Goal: Task Accomplishment & Management: Manage account settings

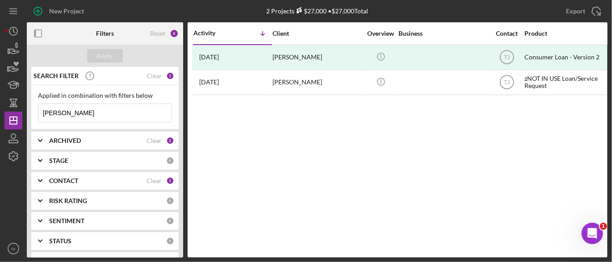
click at [45, 143] on icon "Icon/Expander" at bounding box center [40, 141] width 22 height 22
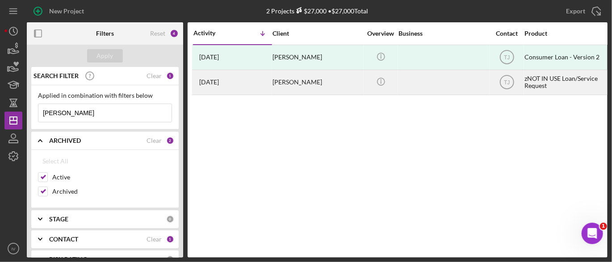
click at [306, 87] on div "[PERSON_NAME]" at bounding box center [316, 83] width 89 height 24
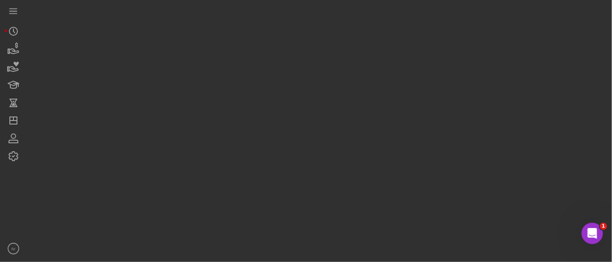
click at [306, 87] on div at bounding box center [317, 129] width 581 height 258
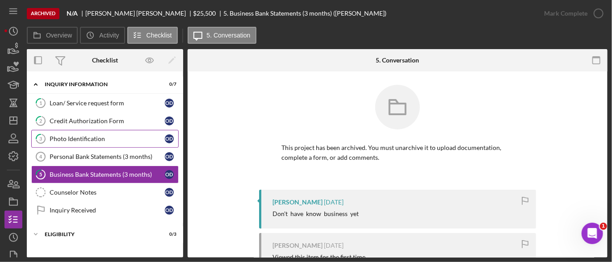
click at [87, 138] on div "Photo Identification" at bounding box center [107, 138] width 115 height 7
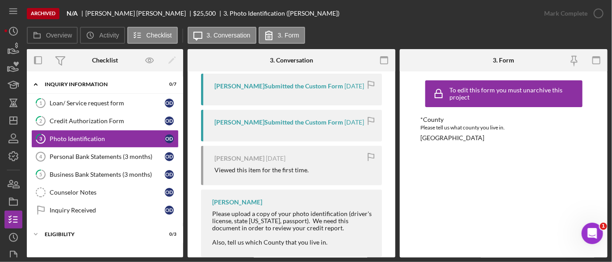
scroll to position [143, 0]
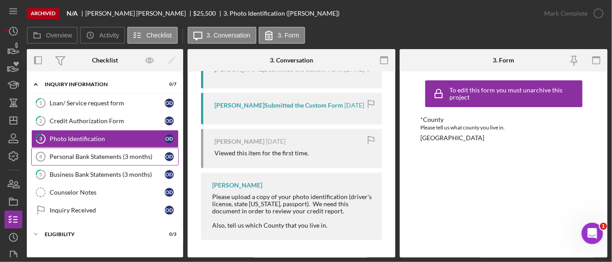
click at [101, 157] on div "Personal Bank Statements (3 months)" at bounding box center [107, 156] width 115 height 7
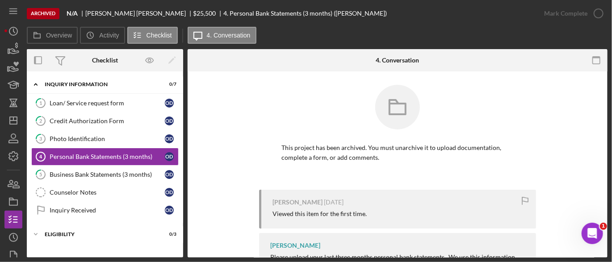
click at [588, 93] on div "This project has been archived. You must unarchive it to upload documentation, …" at bounding box center [397, 137] width 393 height 105
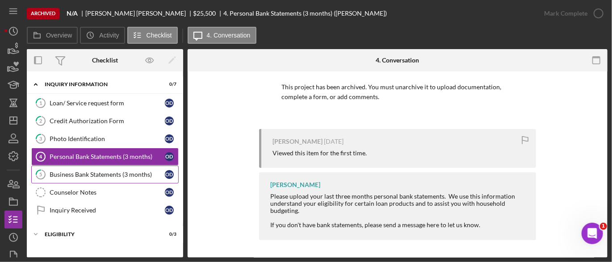
click at [100, 176] on div "Business Bank Statements (3 months)" at bounding box center [107, 174] width 115 height 7
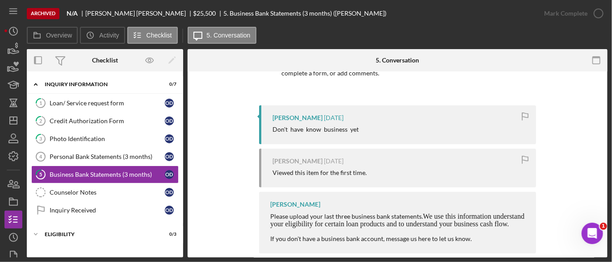
scroll to position [98, 0]
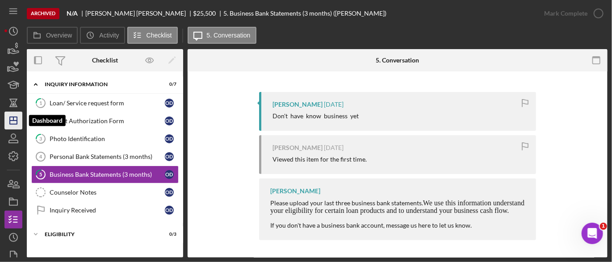
click at [10, 125] on icon "Icon/Dashboard" at bounding box center [13, 120] width 22 height 22
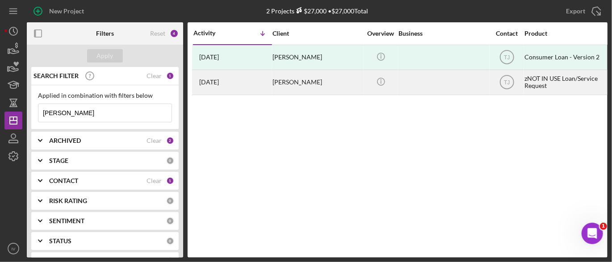
click at [299, 83] on div "[PERSON_NAME]" at bounding box center [316, 83] width 89 height 24
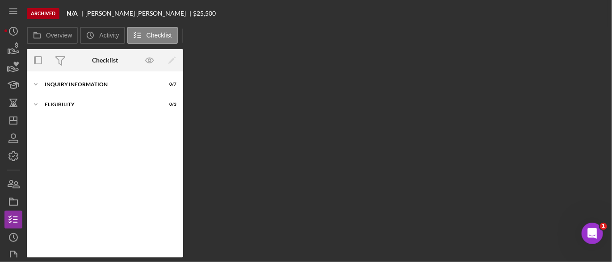
click at [299, 83] on div "Overview Internal Workflow Stage Open Icon/Dropdown Arrow Icon/Archived Archive…" at bounding box center [317, 153] width 581 height 209
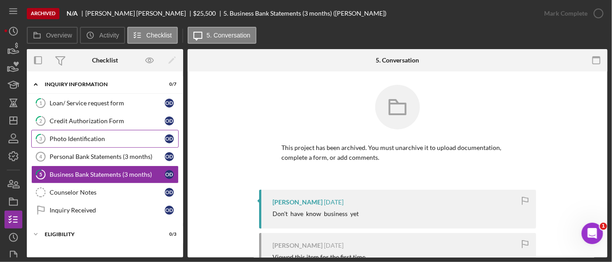
click at [89, 138] on div "Photo Identification" at bounding box center [107, 138] width 115 height 7
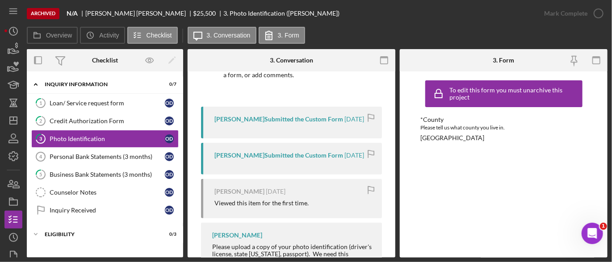
scroll to position [143, 0]
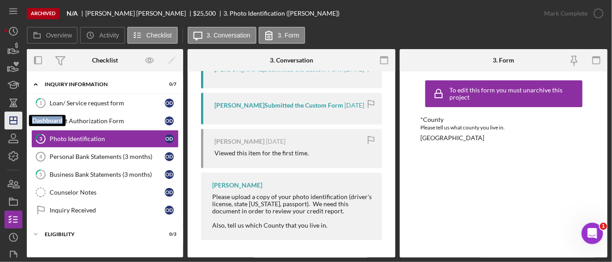
click at [15, 118] on icon "Icon/Dashboard" at bounding box center [13, 120] width 22 height 22
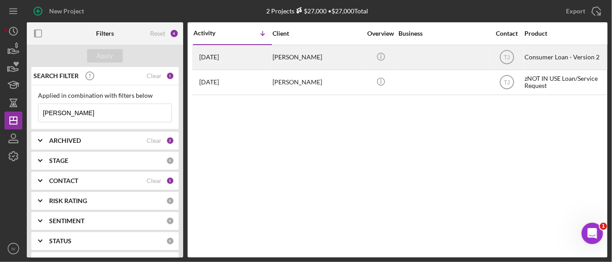
click at [275, 58] on div "[PERSON_NAME]" at bounding box center [316, 58] width 89 height 24
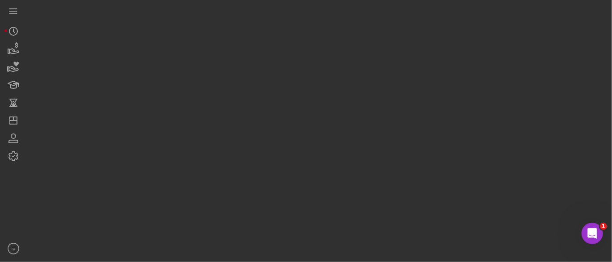
click at [275, 58] on div at bounding box center [317, 129] width 581 height 258
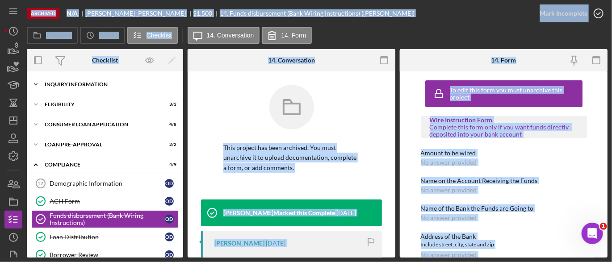
click at [96, 84] on div "Inquiry Information" at bounding box center [108, 84] width 127 height 5
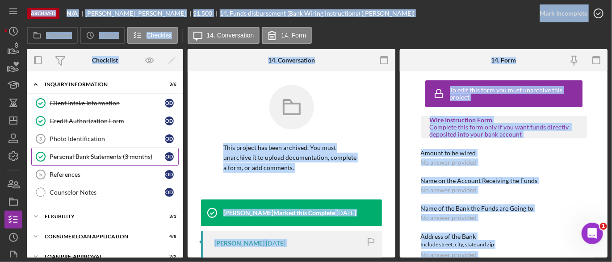
click at [75, 147] on div "Client Intake Information Client Intake Information O D Credit Authorization Fo…" at bounding box center [105, 150] width 156 height 112
click at [80, 142] on div "Photo Identification" at bounding box center [107, 138] width 115 height 7
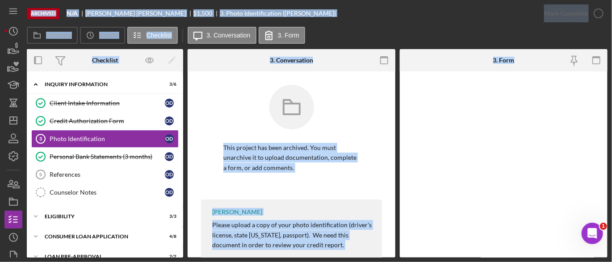
scroll to position [21, 0]
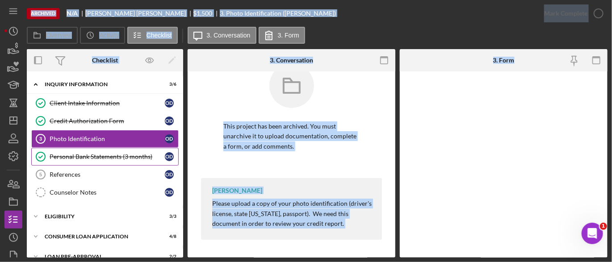
click at [105, 155] on div "Personal Bank Statements (3 months)" at bounding box center [107, 156] width 115 height 7
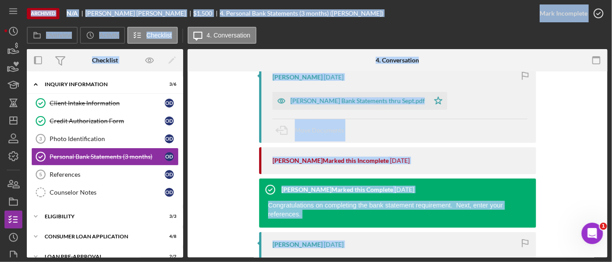
scroll to position [191, 0]
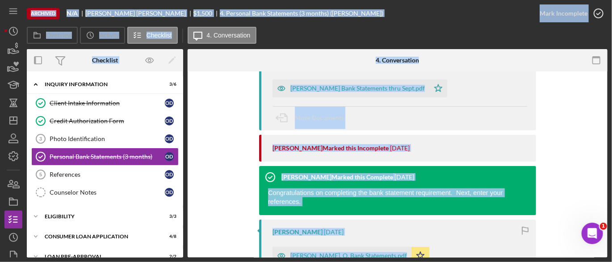
click at [533, 152] on div "[PERSON_NAME] Marked this Complete [DATE] Congratulations on completing the ban…" at bounding box center [397, 194] width 277 height 390
click at [456, 243] on div "[PERSON_NAME], O. Bank Statements.pdf Icon/Star" at bounding box center [399, 254] width 255 height 22
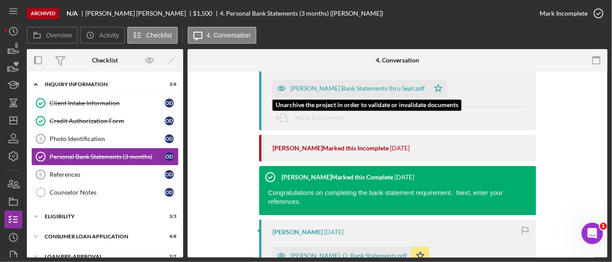
click at [373, 85] on div "[PERSON_NAME] Bank Statements thru Sept.pdf" at bounding box center [357, 88] width 134 height 7
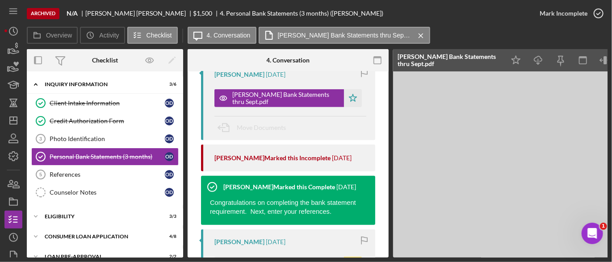
scroll to position [210, 0]
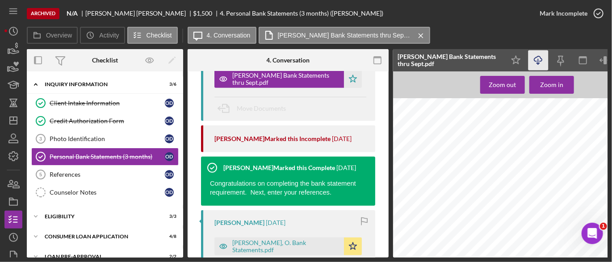
click at [538, 60] on icon "Icon/Download" at bounding box center [538, 60] width 20 height 20
click at [73, 215] on div "Eligibility" at bounding box center [108, 216] width 127 height 5
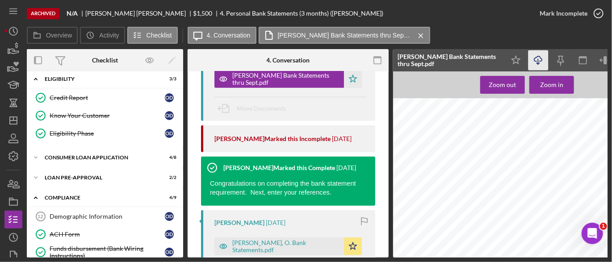
scroll to position [187, 0]
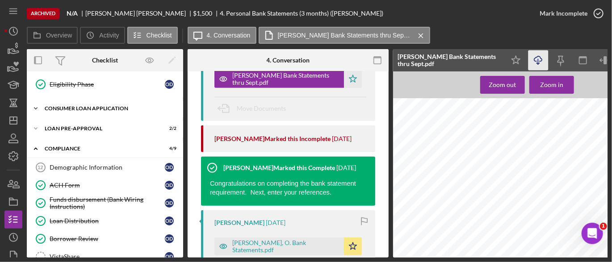
click at [97, 110] on div "Icon/Expander Consumer Loan Application 4 / 8" at bounding box center [105, 109] width 156 height 18
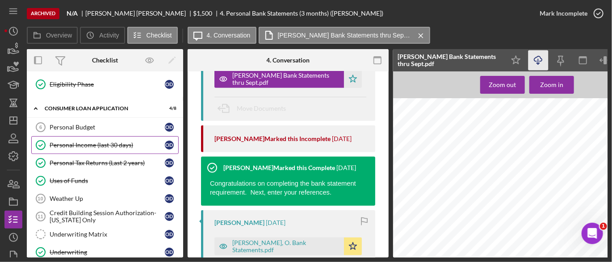
click at [93, 142] on div "Personal Income (last 30 days)" at bounding box center [107, 145] width 115 height 7
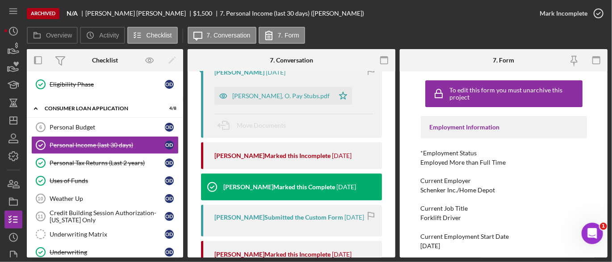
scroll to position [163, 0]
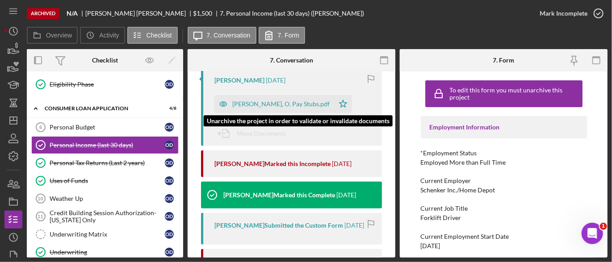
click at [240, 105] on div "[PERSON_NAME], O. Pay Stubs.pdf" at bounding box center [280, 103] width 97 height 7
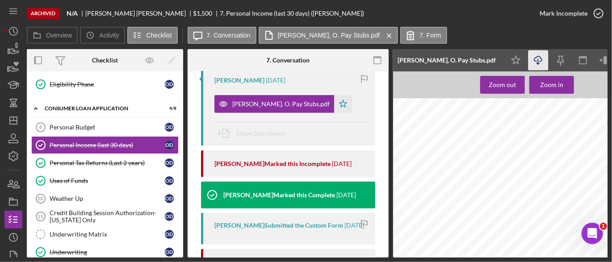
click at [533, 61] on icon "Icon/Download" at bounding box center [538, 60] width 20 height 20
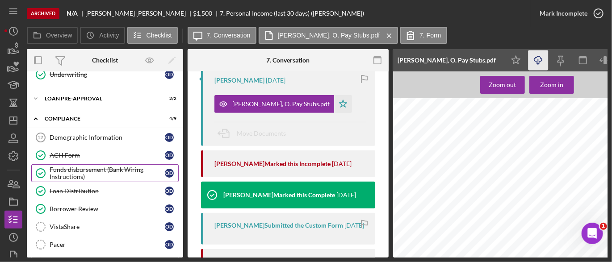
scroll to position [351, 0]
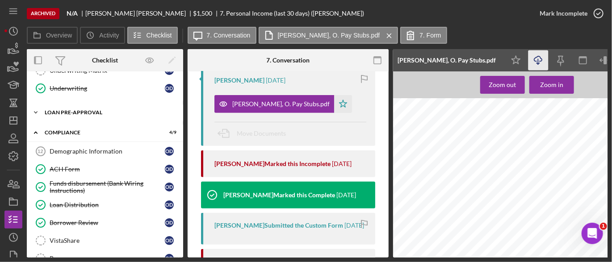
click at [34, 109] on icon "Icon/Expander" at bounding box center [36, 113] width 18 height 18
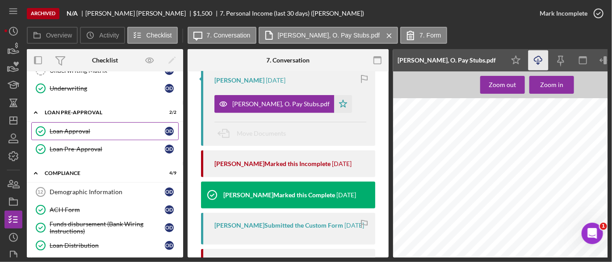
click at [64, 128] on div "Loan Approval" at bounding box center [107, 131] width 115 height 7
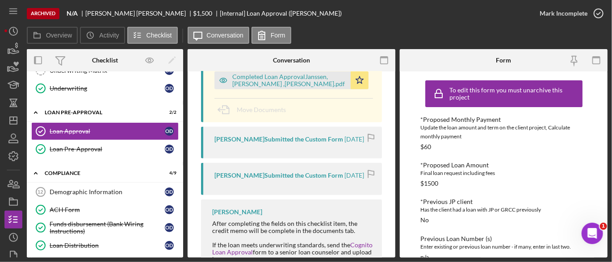
scroll to position [188, 0]
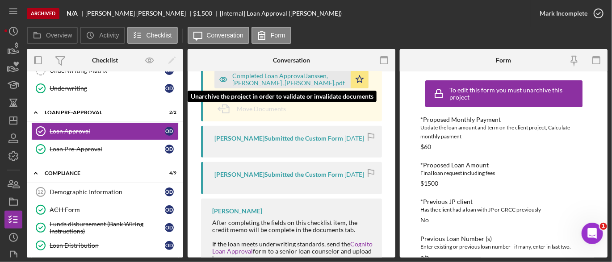
click at [291, 72] on div "Completed Loan ApprovalJanssen, [PERSON_NAME] ,[PERSON_NAME].pdf" at bounding box center [282, 80] width 136 height 18
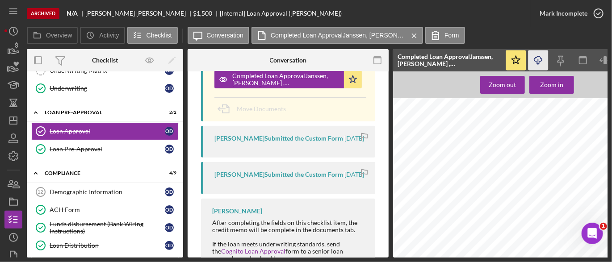
click at [540, 57] on icon "button" at bounding box center [538, 58] width 8 height 5
click at [17, 121] on icon "Icon/Dashboard" at bounding box center [13, 120] width 22 height 22
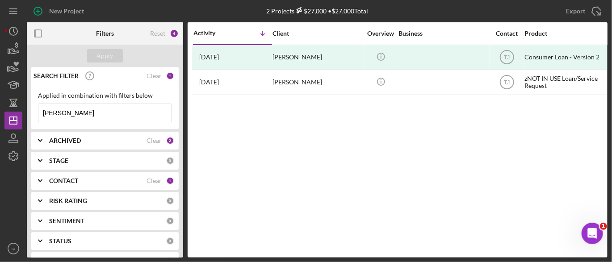
drag, startPoint x: 82, startPoint y: 113, endPoint x: 17, endPoint y: 111, distance: 64.3
click at [17, 111] on div "New Project 2 Projects $27,000 • $27,000 Total [PERSON_NAME] Export Icon/Export…" at bounding box center [305, 129] width 603 height 258
paste input "[PERSON_NAME]"
type input "[PERSON_NAME]"
click at [39, 181] on icon "Icon/Expander" at bounding box center [40, 181] width 22 height 22
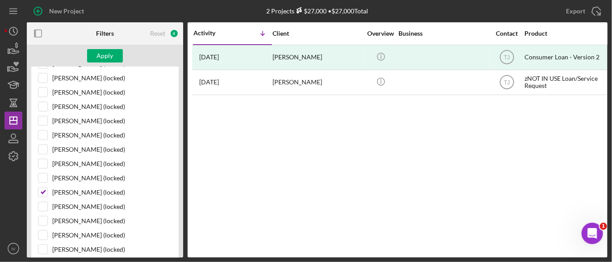
scroll to position [560, 0]
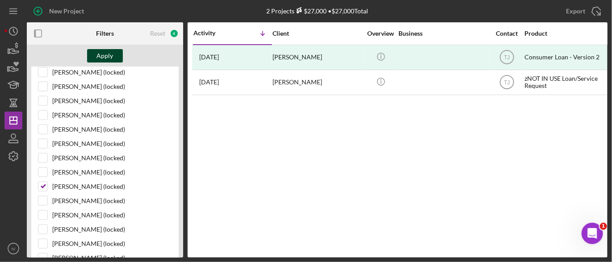
click at [114, 54] on button "Apply" at bounding box center [105, 55] width 36 height 13
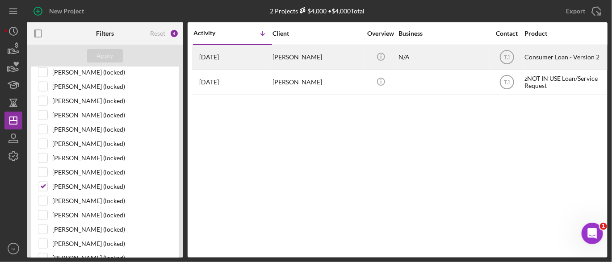
click at [300, 58] on div "[PERSON_NAME]" at bounding box center [316, 58] width 89 height 24
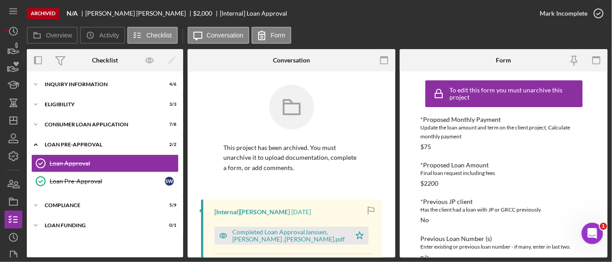
drag, startPoint x: 184, startPoint y: 141, endPoint x: 184, endPoint y: 134, distance: 6.7
click at [184, 138] on div "Overview Internal Workflow Stage Done Icon/Dropdown Arrow Icon/Archived Archive…" at bounding box center [317, 153] width 581 height 209
click at [126, 84] on div "Inquiry Information" at bounding box center [108, 84] width 127 height 5
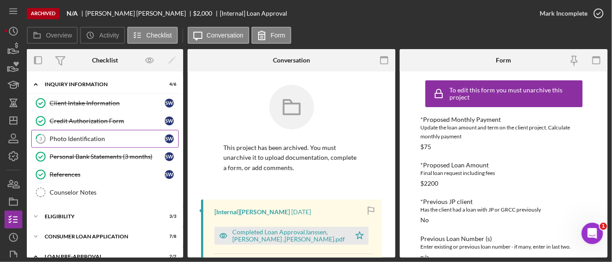
click at [88, 135] on div "Photo Identification" at bounding box center [107, 138] width 115 height 7
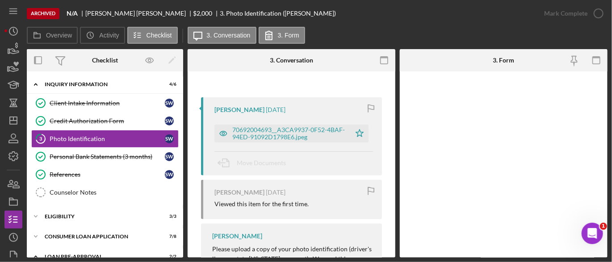
scroll to position [147, 0]
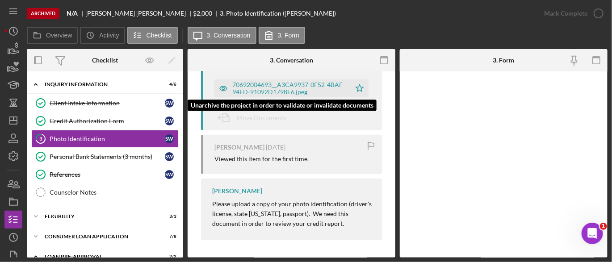
click at [289, 91] on div "70692004693__A3CA9937-0F52-4BAF-94ED-91092D1798E6.jpeg" at bounding box center [289, 88] width 114 height 14
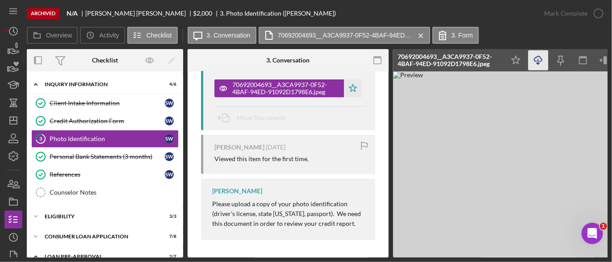
click at [538, 59] on icon "Icon/Download" at bounding box center [538, 60] width 20 height 20
click at [126, 155] on div "Personal Bank Statements (3 months)" at bounding box center [107, 156] width 115 height 7
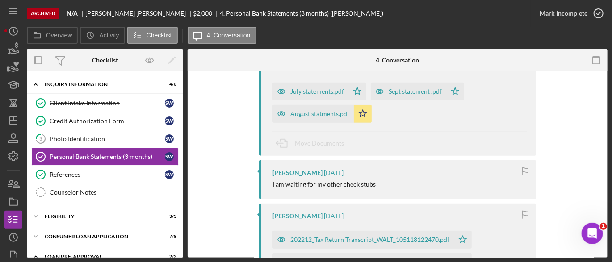
scroll to position [193, 0]
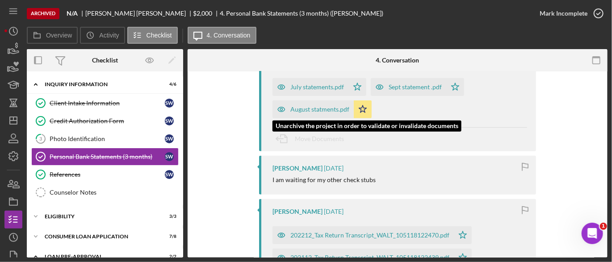
click at [310, 106] on div "August statments.pdf" at bounding box center [319, 109] width 59 height 7
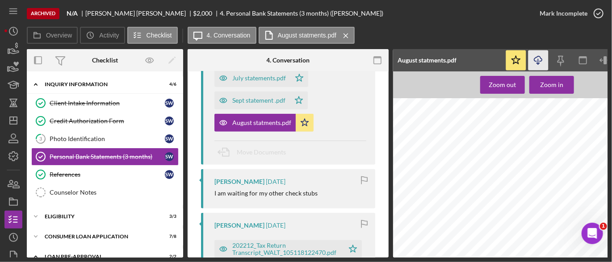
click at [543, 57] on icon "Icon/Download" at bounding box center [538, 60] width 20 height 20
drag, startPoint x: 184, startPoint y: 149, endPoint x: 181, endPoint y: 203, distance: 54.6
click at [181, 203] on div "Overview Internal Workflow Stage Done Icon/Dropdown Arrow Icon/Archived Archive…" at bounding box center [317, 153] width 581 height 209
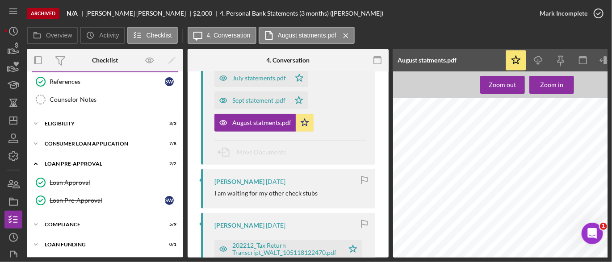
scroll to position [94, 0]
click at [75, 140] on div "Consumer Loan Application" at bounding box center [108, 142] width 127 height 5
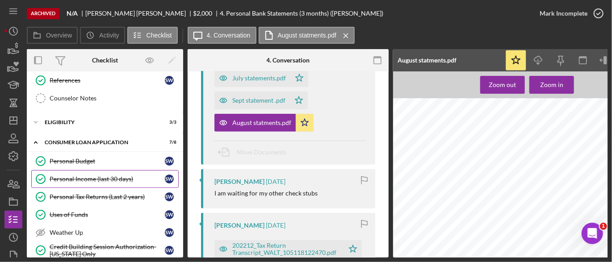
click at [88, 180] on div "Personal Income (last 30 days)" at bounding box center [107, 179] width 115 height 7
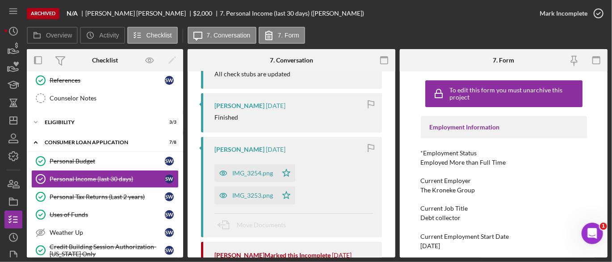
scroll to position [183, 0]
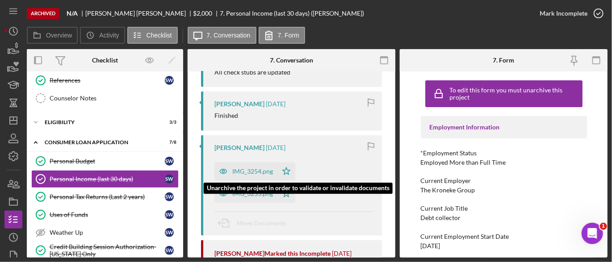
click at [258, 173] on div "IMG_3254.png" at bounding box center [252, 171] width 41 height 7
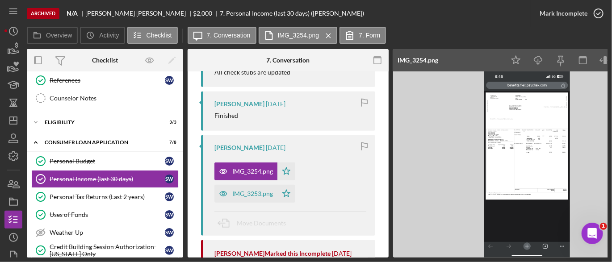
click at [523, 114] on img at bounding box center [527, 164] width 268 height 186
click at [539, 64] on polyline "button" at bounding box center [537, 63] width 3 height 1
click at [39, 139] on icon "Icon/Expander" at bounding box center [36, 143] width 18 height 18
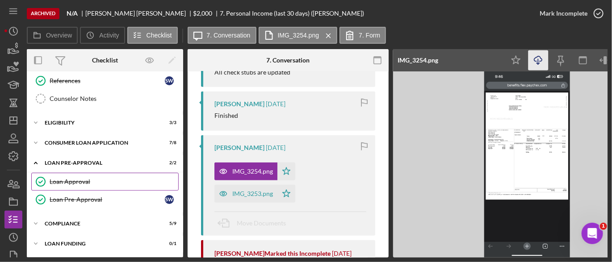
click at [64, 178] on div "Loan Approval" at bounding box center [114, 181] width 129 height 7
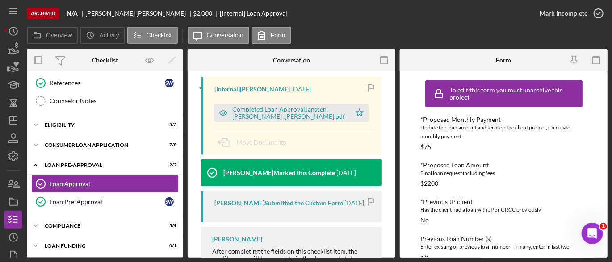
scroll to position [133, 0]
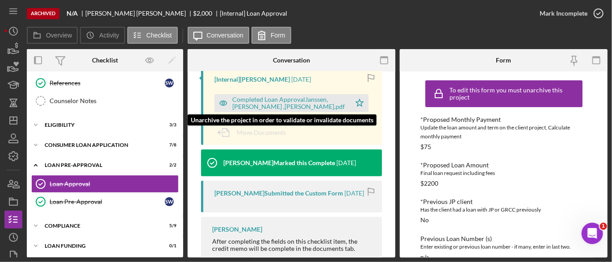
click at [274, 96] on div "Completed Loan ApprovalJanssen, [PERSON_NAME] ,[PERSON_NAME].pdf" at bounding box center [289, 103] width 114 height 14
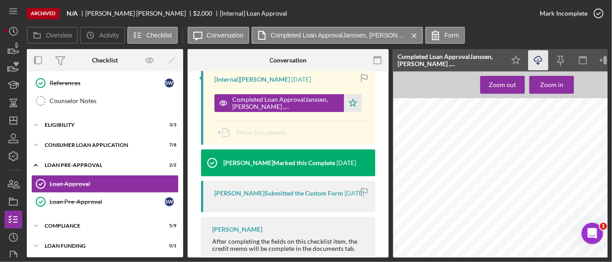
click at [542, 57] on icon "Icon/Download" at bounding box center [538, 60] width 20 height 20
click at [13, 119] on icon "Icon/Dashboard" at bounding box center [13, 120] width 22 height 22
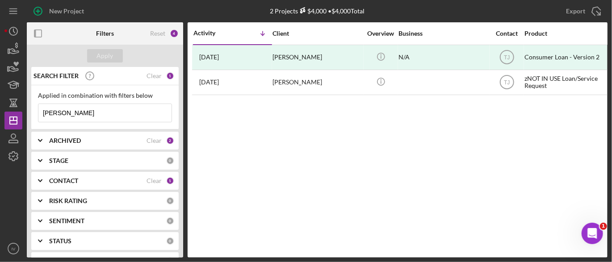
click at [39, 178] on icon "Icon/Expander" at bounding box center [40, 181] width 22 height 22
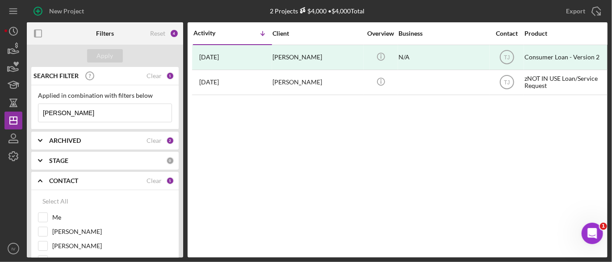
click at [140, 181] on div "CONTACT" at bounding box center [97, 180] width 97 height 7
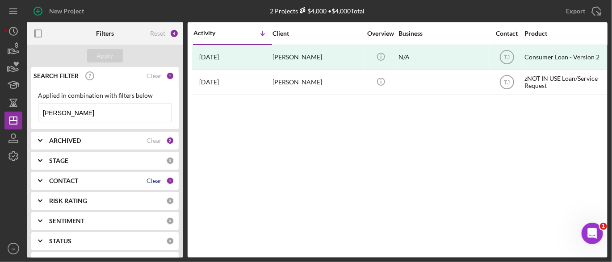
click at [149, 180] on div "Clear" at bounding box center [154, 180] width 15 height 7
click at [38, 178] on icon "Icon/Expander" at bounding box center [40, 181] width 22 height 22
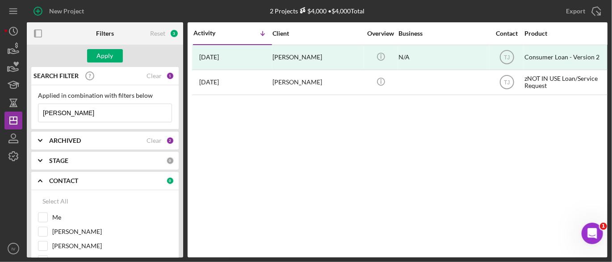
drag, startPoint x: 184, startPoint y: 90, endPoint x: 177, endPoint y: 122, distance: 32.4
click at [178, 125] on div "Filters Reset 3 Apply SEARCH FILTER Clear 1 Applied in combination with filters…" at bounding box center [317, 139] width 581 height 235
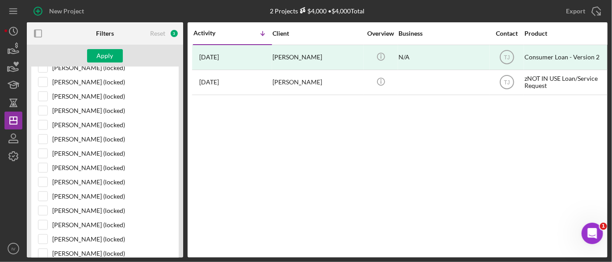
scroll to position [507, 0]
click at [45, 163] on input "[PERSON_NAME] (locked)" at bounding box center [42, 167] width 9 height 9
checkbox input "true"
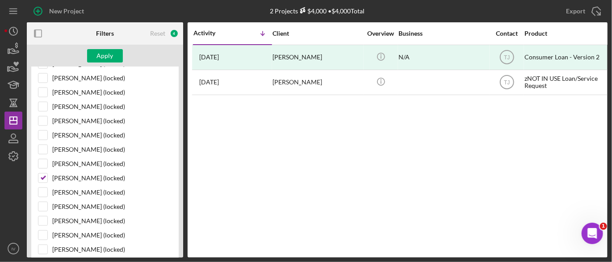
scroll to position [493, 0]
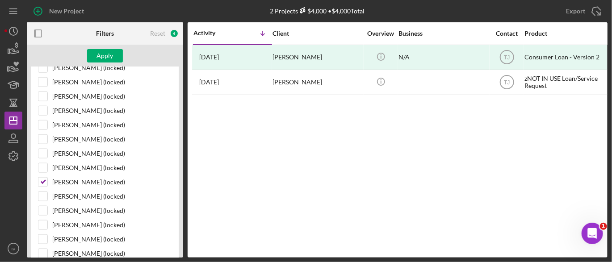
drag, startPoint x: 180, startPoint y: 163, endPoint x: 189, endPoint y: 167, distance: 10.0
click at [188, 169] on div "Filters Reset 4 Apply SEARCH FILTER Clear 1 Applied in combination with filters…" at bounding box center [317, 139] width 581 height 235
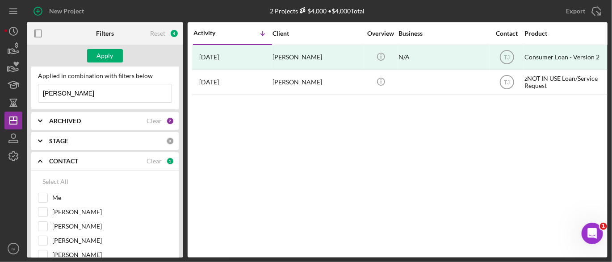
scroll to position [0, 0]
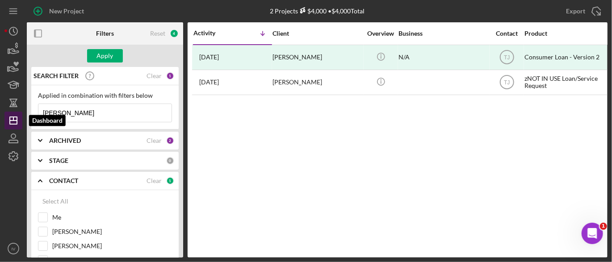
drag, startPoint x: 104, startPoint y: 111, endPoint x: 19, endPoint y: 115, distance: 84.9
click at [19, 115] on div "New Project 2 Projects $4,000 • $4,000 Total [PERSON_NAME] Export Icon/Export F…" at bounding box center [305, 129] width 603 height 258
paste input "[PERSON_NAME]"
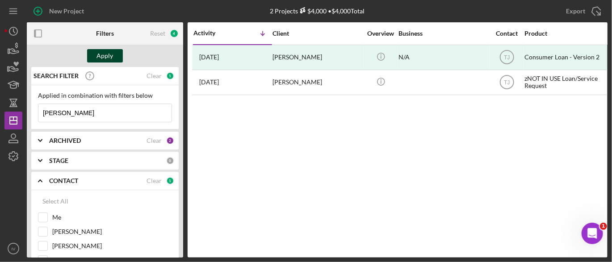
type input "[PERSON_NAME]"
click at [109, 55] on div "Apply" at bounding box center [105, 55] width 17 height 13
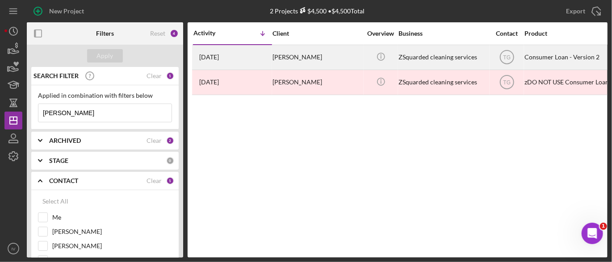
click at [309, 52] on div "[PERSON_NAME]" at bounding box center [316, 58] width 89 height 24
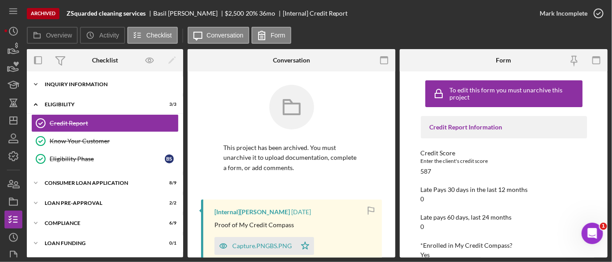
click at [104, 83] on div "Inquiry Information" at bounding box center [108, 84] width 127 height 5
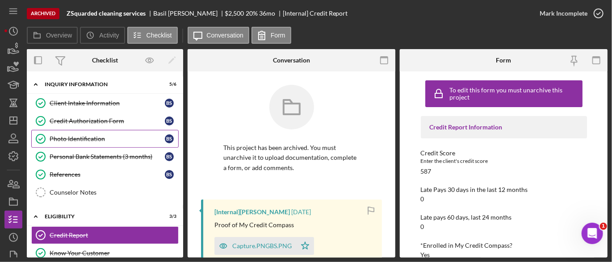
click at [98, 139] on div "Photo Identification" at bounding box center [107, 138] width 115 height 7
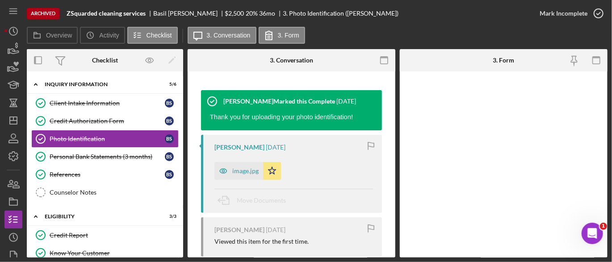
scroll to position [125, 0]
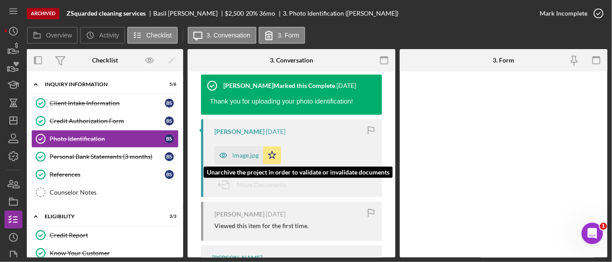
click at [227, 152] on icon "button" at bounding box center [223, 156] width 18 height 18
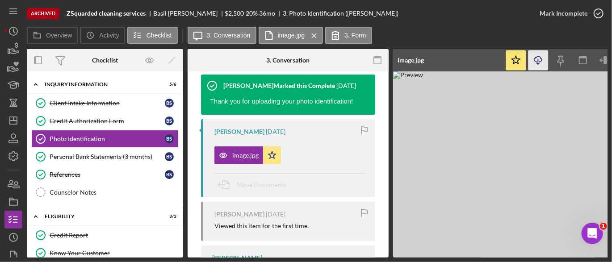
click at [535, 64] on icon "Icon/Download" at bounding box center [538, 60] width 20 height 20
click at [121, 155] on div "Personal Bank Statements (3 months)" at bounding box center [107, 156] width 115 height 7
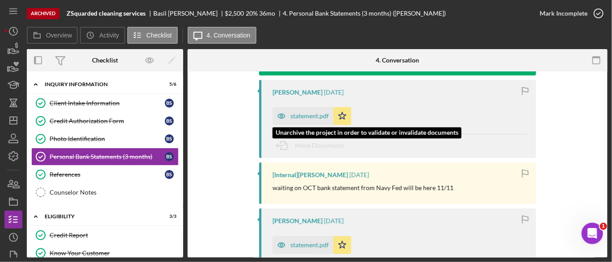
click at [313, 113] on div "statement.pdf" at bounding box center [309, 116] width 38 height 7
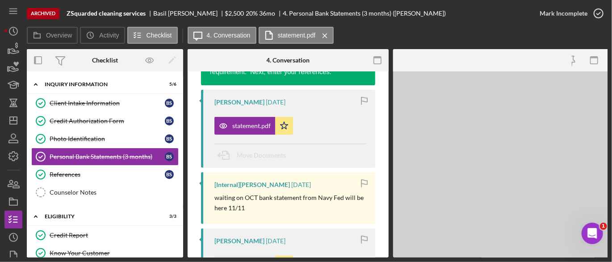
scroll to position [182, 0]
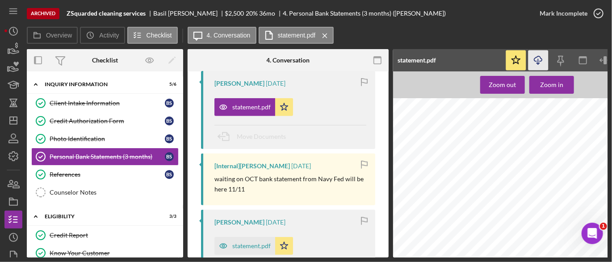
click at [531, 57] on icon "Icon/Download" at bounding box center [538, 60] width 20 height 20
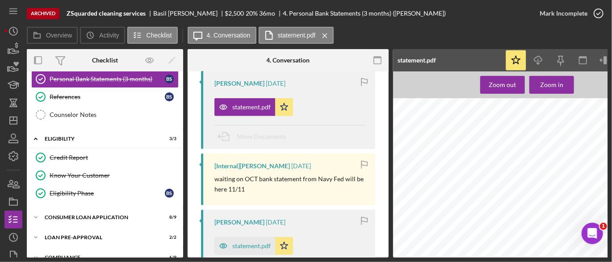
scroll to position [78, 0]
click at [88, 214] on div "Consumer Loan Application" at bounding box center [108, 216] width 127 height 5
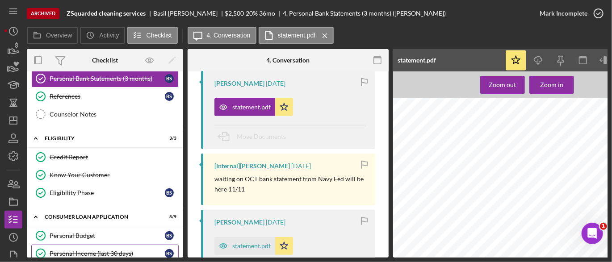
click at [86, 250] on div "Personal Income (last 30 days)" at bounding box center [107, 253] width 115 height 7
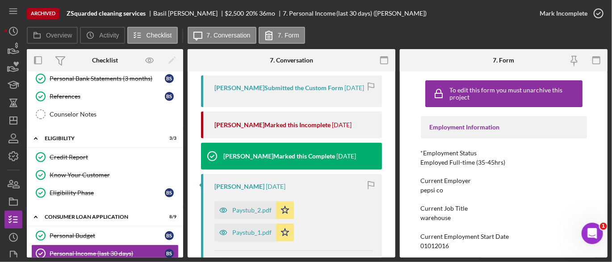
scroll to position [157, 0]
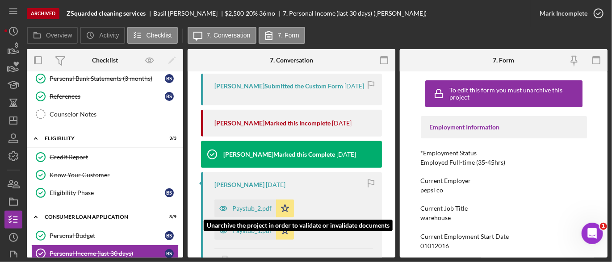
click at [255, 212] on div "Paystub_2.pdf" at bounding box center [251, 208] width 39 height 7
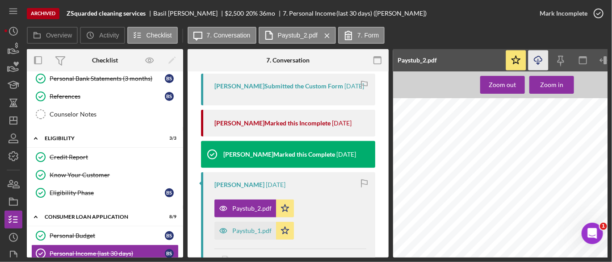
click at [537, 60] on icon "Icon/Download" at bounding box center [538, 60] width 20 height 20
click at [536, 63] on icon "Icon/Download" at bounding box center [538, 60] width 20 height 20
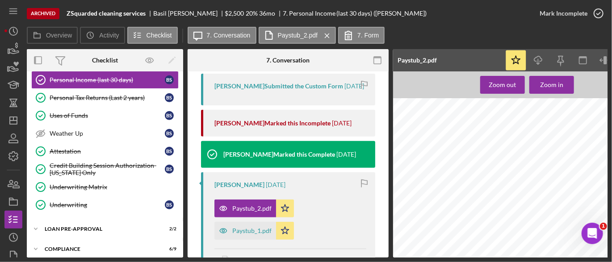
scroll to position [276, 0]
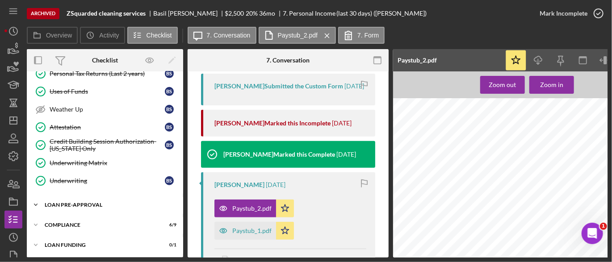
click at [100, 202] on div "Loan Pre-Approval" at bounding box center [108, 204] width 127 height 5
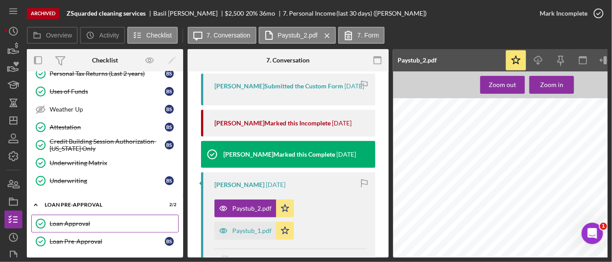
click at [48, 218] on icon "Loan Approval" at bounding box center [40, 224] width 22 height 22
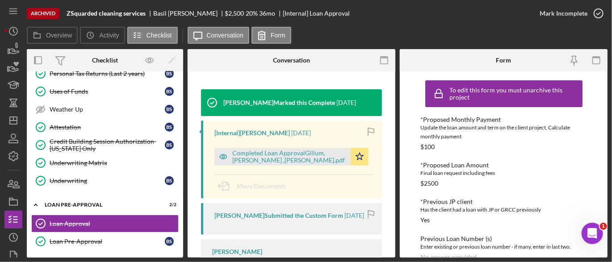
scroll to position [112, 0]
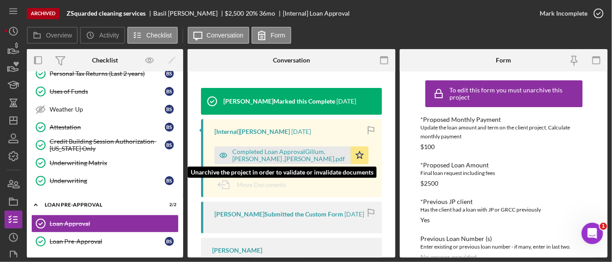
click at [282, 159] on div "Completed Loan ApprovalGillum, [PERSON_NAME] ,[PERSON_NAME].pdf" at bounding box center [289, 155] width 114 height 14
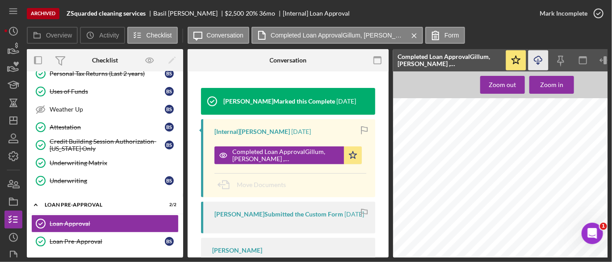
click at [538, 61] on line "button" at bounding box center [538, 61] width 0 height 5
click at [538, 60] on icon "Icon/Download" at bounding box center [538, 60] width 20 height 20
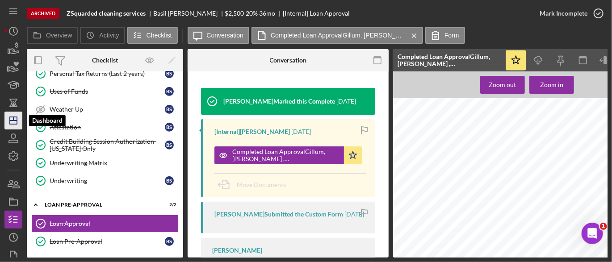
click at [13, 121] on icon "Icon/Dashboard" at bounding box center [13, 120] width 22 height 22
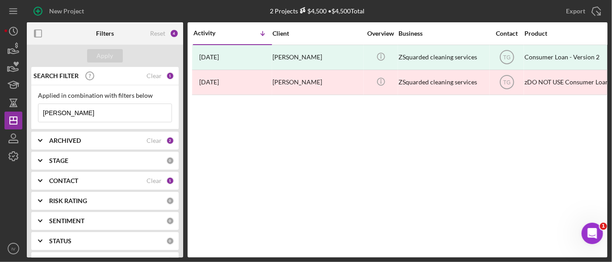
click at [154, 180] on div "Clear" at bounding box center [154, 180] width 15 height 7
click at [38, 180] on polyline at bounding box center [40, 181] width 4 height 2
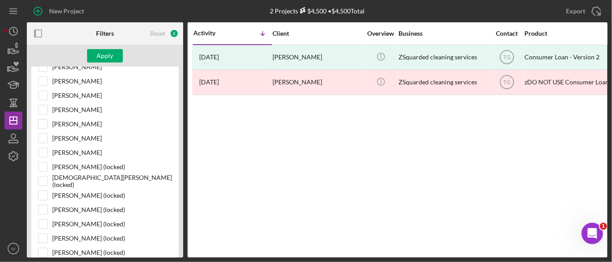
scroll to position [324, 0]
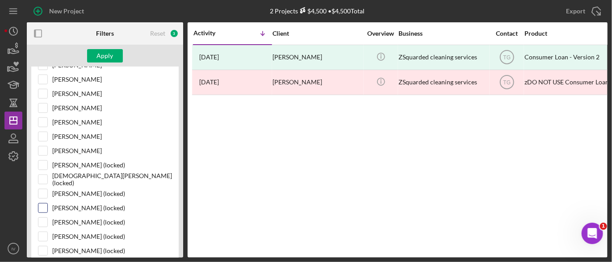
click at [42, 205] on input "[PERSON_NAME] (locked)" at bounding box center [42, 208] width 9 height 9
checkbox input "true"
drag, startPoint x: 180, startPoint y: 140, endPoint x: 181, endPoint y: 74, distance: 66.1
click at [181, 74] on div "SEARCH FILTER Clear 1 Applied in combination with filters below [PERSON_NAME] I…" at bounding box center [105, 162] width 156 height 191
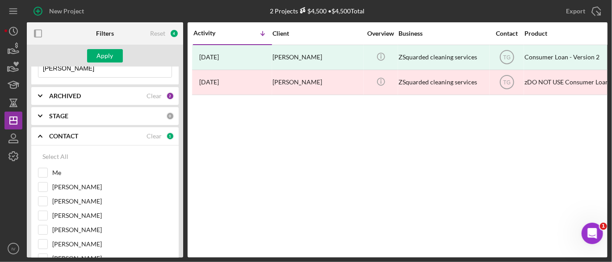
scroll to position [0, 0]
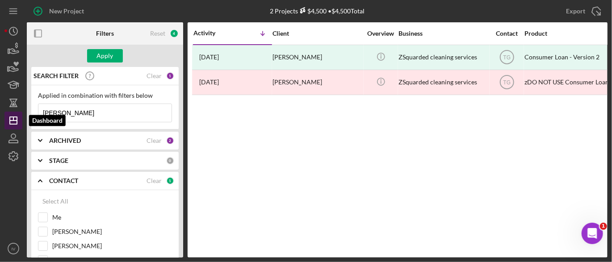
drag, startPoint x: 83, startPoint y: 110, endPoint x: 15, endPoint y: 112, distance: 67.9
click at [15, 112] on div "New Project 2 Projects $4,500 • $4,500 Total [PERSON_NAME] Export Icon/Export F…" at bounding box center [305, 129] width 603 height 258
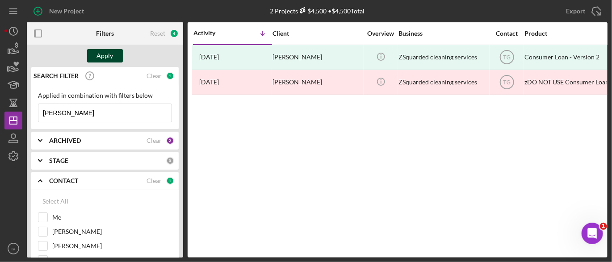
type input "[PERSON_NAME]"
click at [117, 51] on button "Apply" at bounding box center [105, 55] width 36 height 13
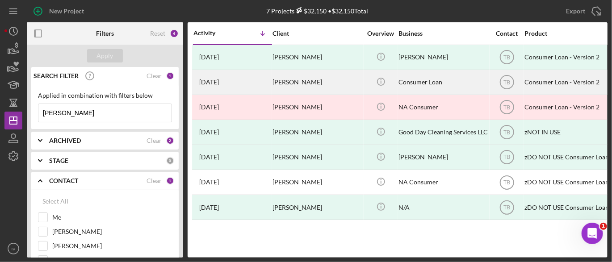
click at [219, 84] on time "[DATE]" at bounding box center [209, 82] width 20 height 7
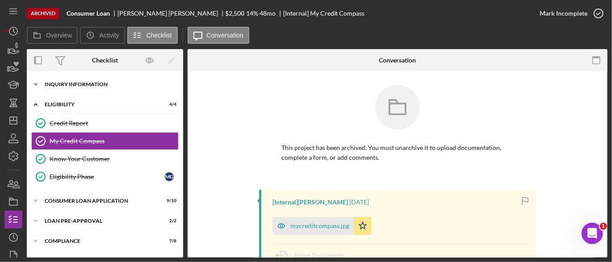
click at [138, 88] on div "Icon/Expander Inquiry Information 6 / 6" at bounding box center [105, 84] width 156 height 18
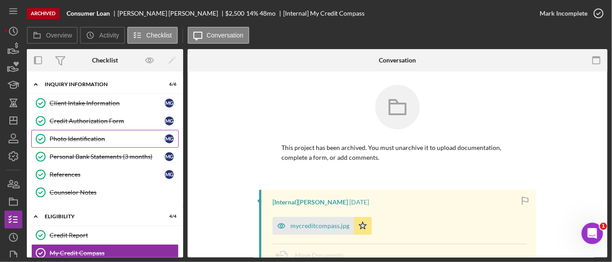
click at [91, 132] on link "Photo Identification Photo Identification M G" at bounding box center [104, 139] width 147 height 18
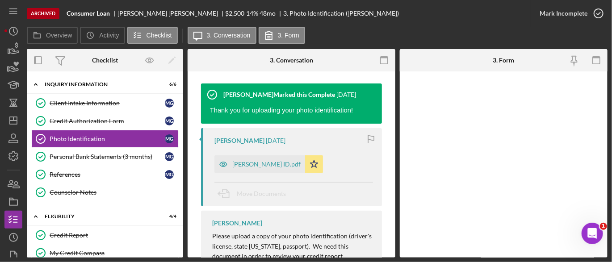
scroll to position [132, 0]
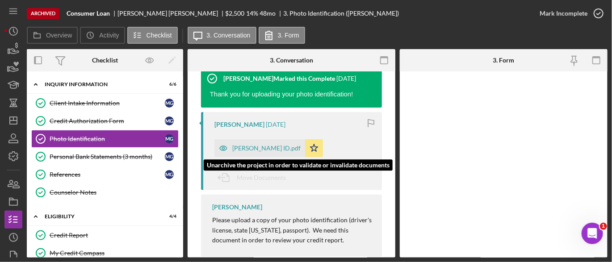
click at [254, 153] on div "[PERSON_NAME] ID.pdf" at bounding box center [259, 148] width 91 height 18
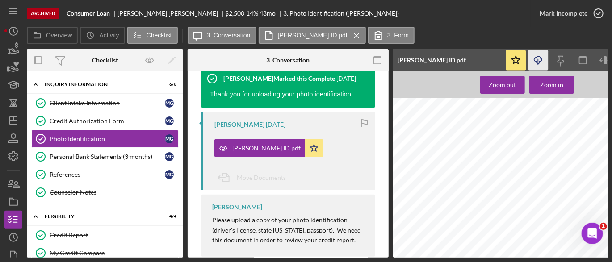
click at [536, 61] on icon "button" at bounding box center [538, 58] width 8 height 5
click at [119, 158] on div "Personal Bank Statements (3 months)" at bounding box center [107, 156] width 115 height 7
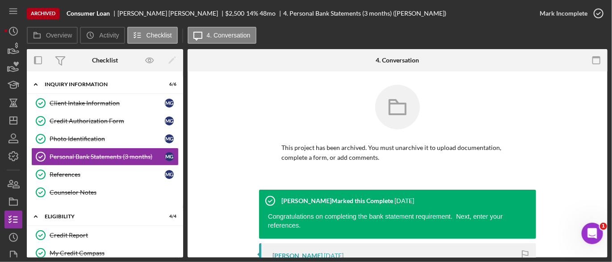
drag, startPoint x: 607, startPoint y: 89, endPoint x: 608, endPoint y: 137, distance: 47.8
click at [608, 137] on div "Archived Consumer Loan [PERSON_NAME] $2,500 14 % 48 mo 4. Personal Bank Stateme…" at bounding box center [306, 131] width 612 height 262
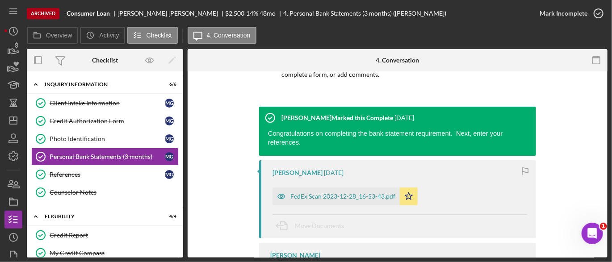
scroll to position [125, 0]
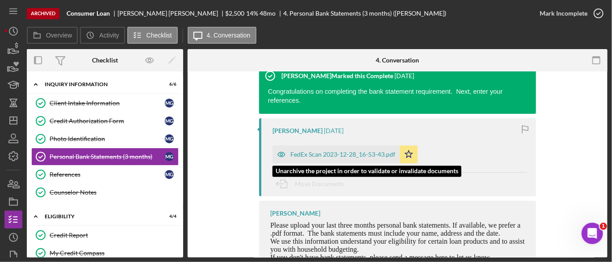
click at [341, 151] on div "FedEx Scan 2023-12-28_16-53-43.pdf" at bounding box center [342, 154] width 105 height 7
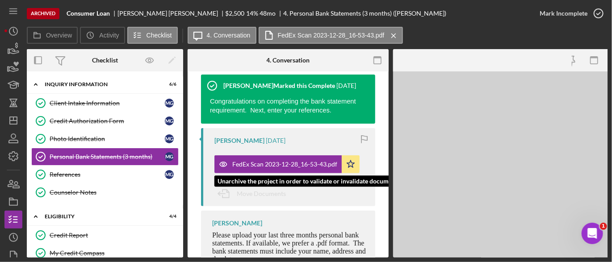
scroll to position [135, 0]
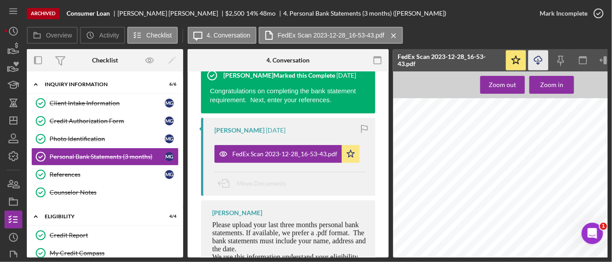
click at [538, 56] on icon "Icon/Download" at bounding box center [538, 60] width 20 height 20
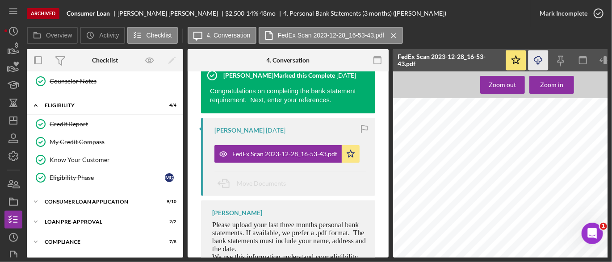
scroll to position [112, 0]
click at [107, 198] on div "Consumer Loan Application" at bounding box center [108, 200] width 127 height 5
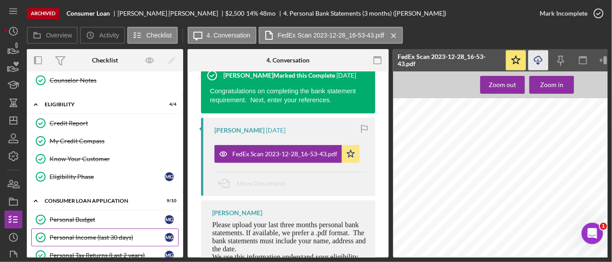
click at [88, 234] on div "Personal Income (last 30 days)" at bounding box center [107, 237] width 115 height 7
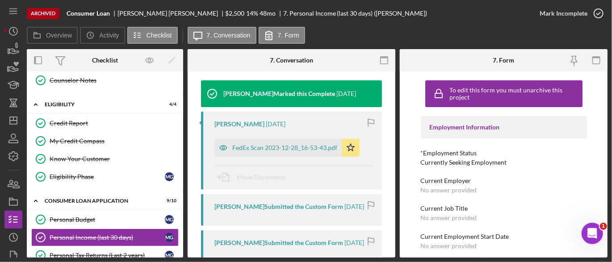
scroll to position [138, 0]
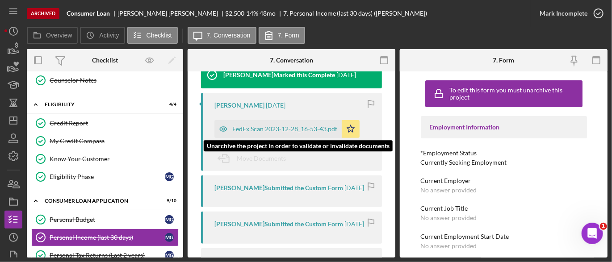
click at [308, 126] on div "FedEx Scan 2023-12-28_16-53-43.pdf" at bounding box center [284, 129] width 105 height 7
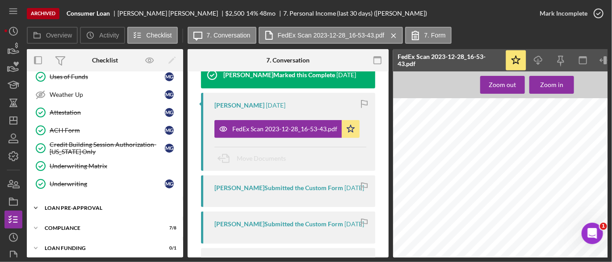
scroll to position [311, 0]
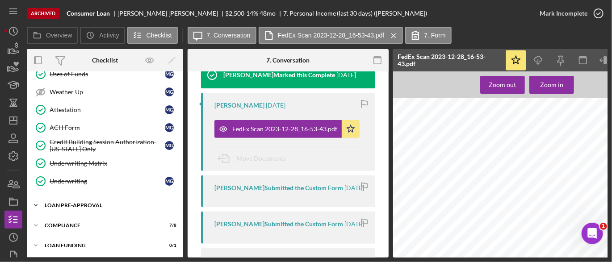
click at [94, 203] on div "Loan Pre-Approval" at bounding box center [108, 205] width 127 height 5
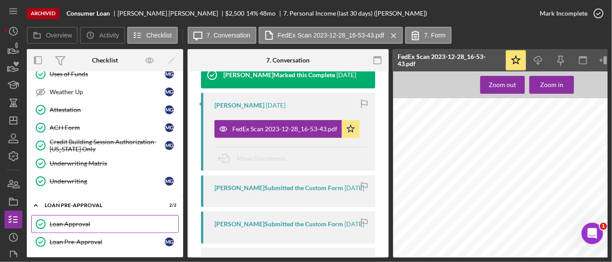
click at [74, 221] on div "Loan Approval" at bounding box center [114, 224] width 129 height 7
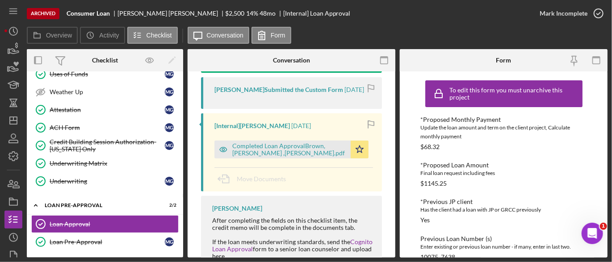
scroll to position [154, 0]
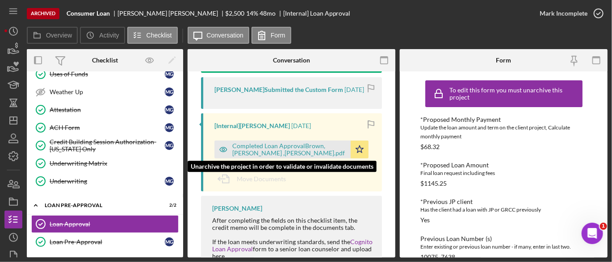
click at [264, 150] on div "Completed Loan ApprovalBrown, [PERSON_NAME] ,[PERSON_NAME].pdf" at bounding box center [289, 149] width 114 height 14
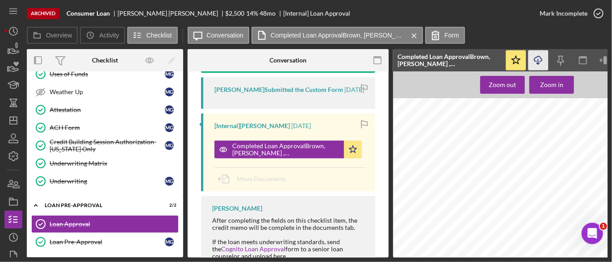
click at [538, 62] on icon "Icon/Download" at bounding box center [538, 60] width 20 height 20
click at [380, 4] on div "Archived Consumer Loan [PERSON_NAME] $2,500 14 % 48 mo [Internal] Loan Approval" at bounding box center [279, 13] width 504 height 27
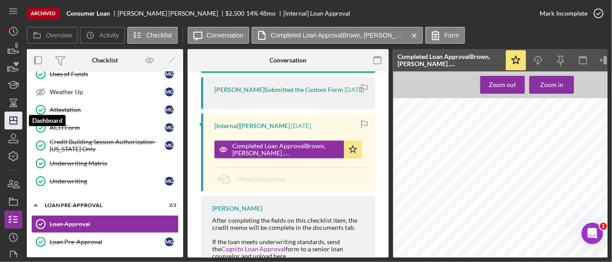
click at [8, 117] on icon "Icon/Dashboard" at bounding box center [13, 120] width 22 height 22
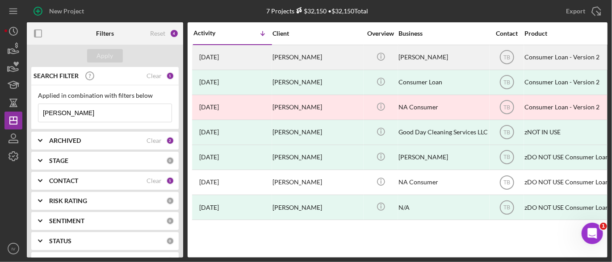
click at [304, 60] on div "[PERSON_NAME]" at bounding box center [316, 58] width 89 height 24
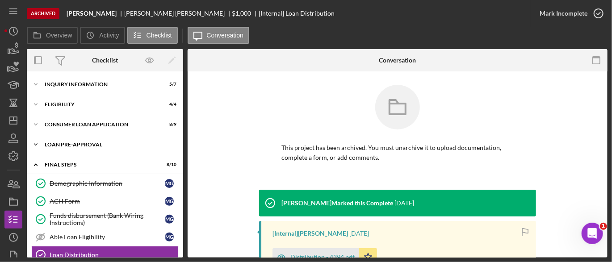
click at [91, 146] on div "Loan Pre-Approval" at bounding box center [108, 144] width 127 height 5
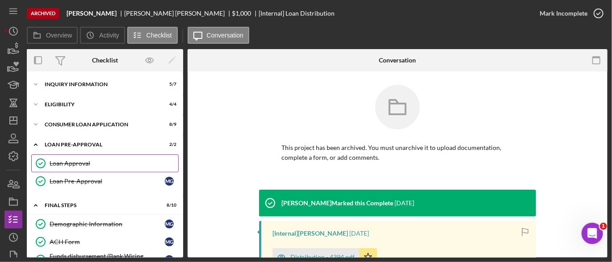
click at [82, 162] on div "Loan Approval" at bounding box center [114, 163] width 129 height 7
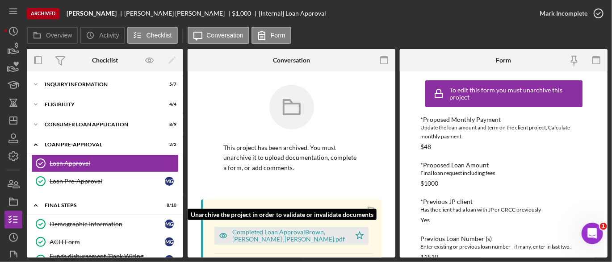
click at [267, 234] on div "Completed Loan ApprovalBrown, [PERSON_NAME] ,[PERSON_NAME].pdf" at bounding box center [289, 236] width 114 height 14
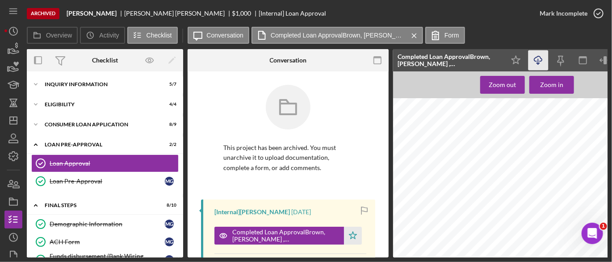
click at [540, 59] on icon "Icon/Download" at bounding box center [538, 60] width 20 height 20
drag, startPoint x: 184, startPoint y: 159, endPoint x: 180, endPoint y: 183, distance: 23.9
click at [181, 186] on div "Overview Internal Workflow Stage Done Icon/Dropdown Arrow Icon/Archived Archive…" at bounding box center [317, 153] width 581 height 209
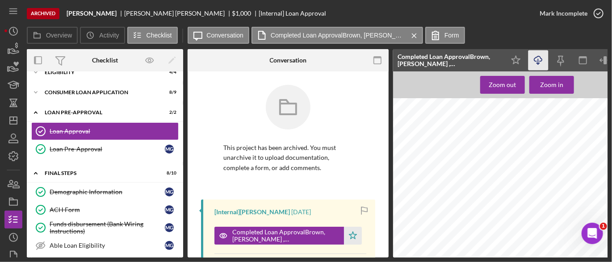
scroll to position [18, 0]
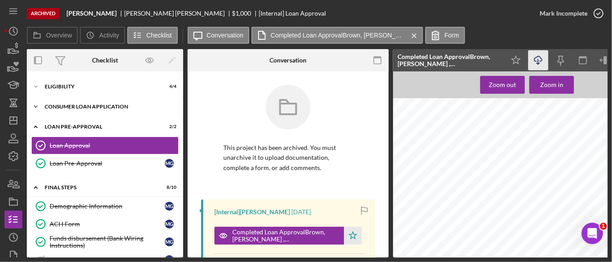
click at [125, 104] on div "Consumer Loan Application" at bounding box center [108, 106] width 127 height 5
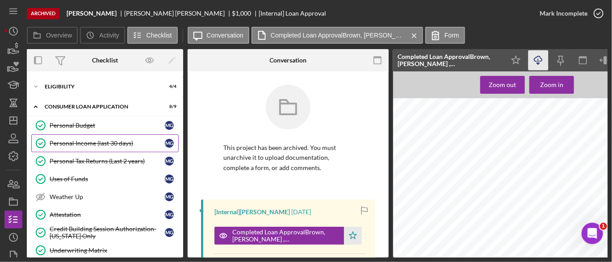
click at [77, 142] on div "Personal Income (last 30 days)" at bounding box center [107, 143] width 115 height 7
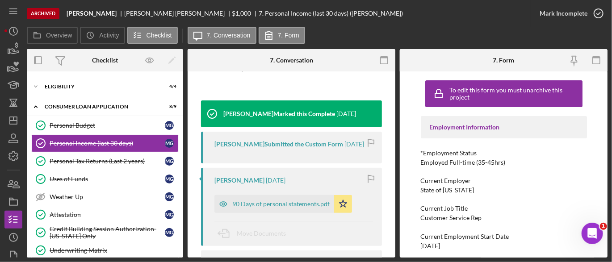
scroll to position [100, 0]
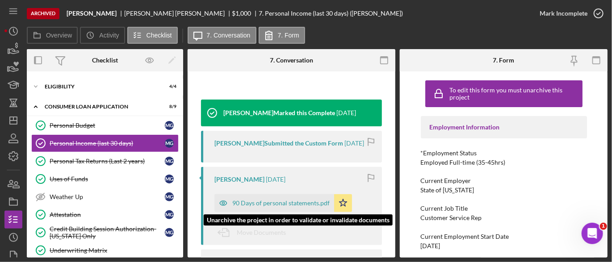
click at [306, 205] on div "90 Days of personal statements.pdf" at bounding box center [280, 203] width 97 height 7
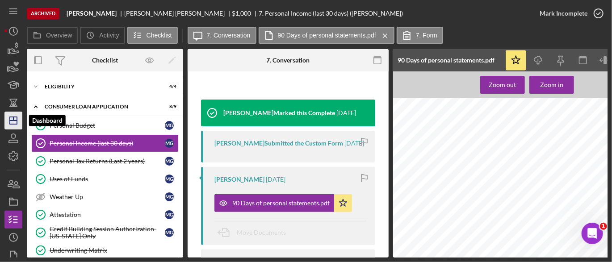
click at [11, 119] on icon "Icon/Dashboard" at bounding box center [13, 120] width 22 height 22
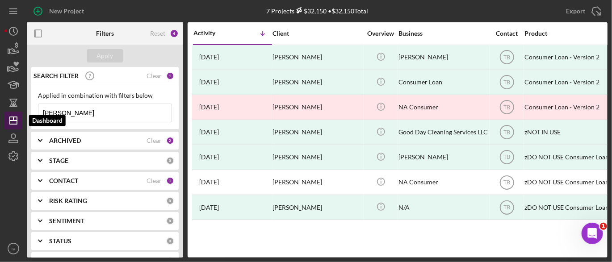
drag, startPoint x: 88, startPoint y: 112, endPoint x: 59, endPoint y: 112, distance: 29.0
click at [10, 113] on div "New Project 7 Projects $32,150 • $32,150 Total [PERSON_NAME] Export Icon/Export…" at bounding box center [305, 129] width 603 height 258
paste input "[PERSON_NAME]"
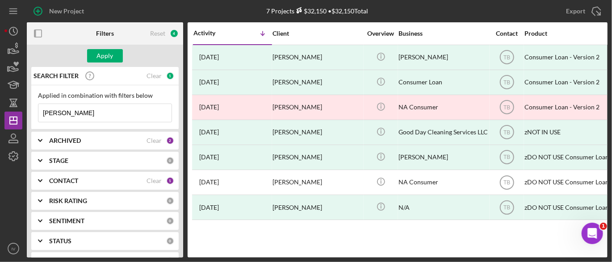
type input "[PERSON_NAME]"
click at [38, 178] on icon "Icon/Expander" at bounding box center [40, 181] width 22 height 22
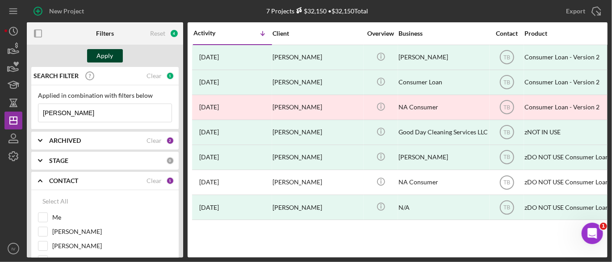
click at [115, 54] on button "Apply" at bounding box center [105, 55] width 36 height 13
